Goal: Task Accomplishment & Management: Use online tool/utility

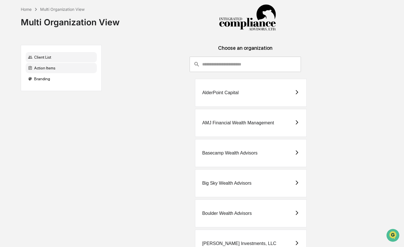
click at [54, 67] on div "Action Items" at bounding box center [61, 68] width 71 height 10
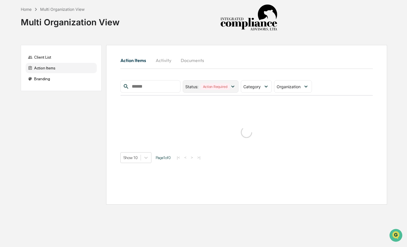
click at [228, 87] on div "Action Required" at bounding box center [215, 86] width 29 height 7
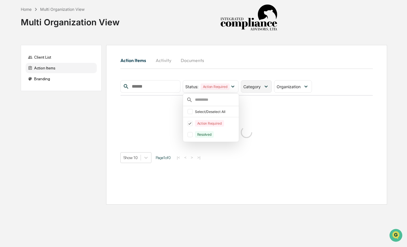
click at [256, 85] on span "Category" at bounding box center [251, 86] width 17 height 5
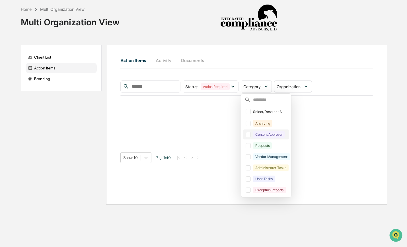
click at [249, 136] on div at bounding box center [248, 134] width 5 height 5
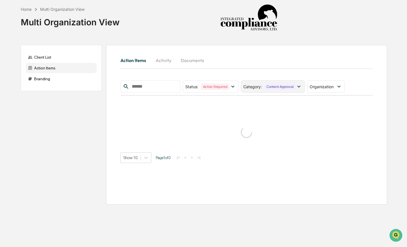
click at [274, 90] on div "Content Approval" at bounding box center [280, 86] width 32 height 7
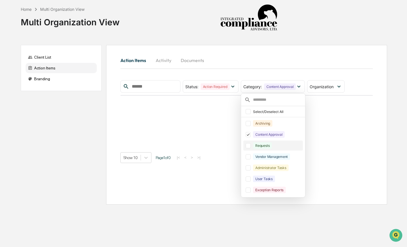
click at [250, 145] on div at bounding box center [248, 145] width 5 height 5
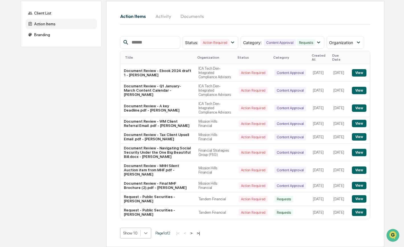
scroll to position [122, 0]
click at [147, 232] on body "Home Multi Organization View Multi Organization View Client List Action Items B…" at bounding box center [202, 101] width 404 height 291
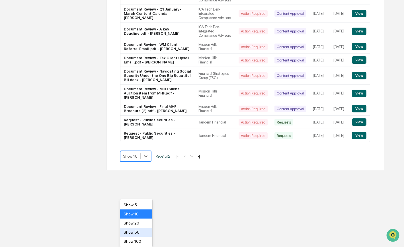
click at [145, 233] on div "Show 50" at bounding box center [136, 232] width 32 height 9
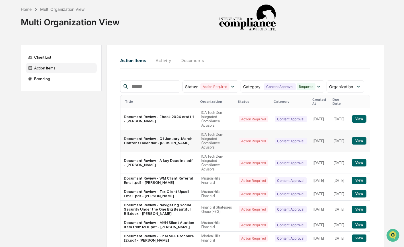
scroll to position [103, 0]
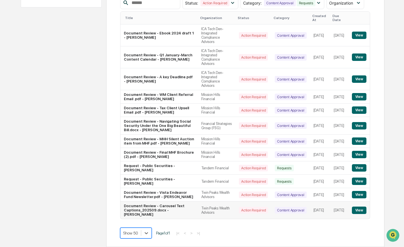
click at [357, 209] on button "View" at bounding box center [359, 210] width 15 height 7
